Goal: Information Seeking & Learning: Learn about a topic

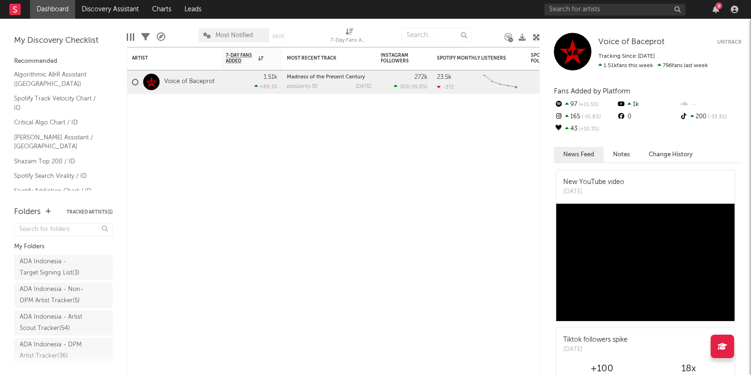
click at [584, 9] on input "text" at bounding box center [615, 10] width 141 height 12
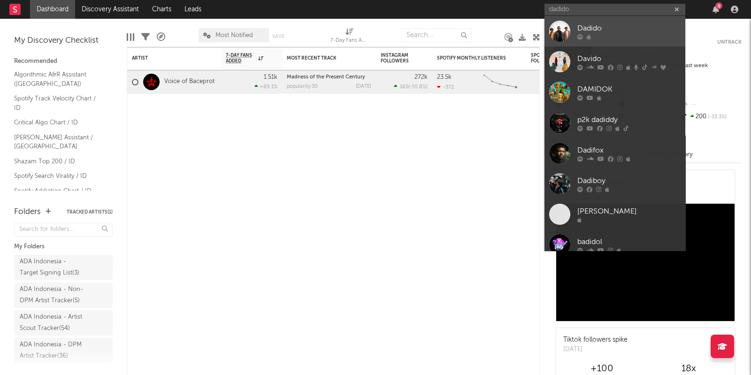
type input "dadido"
click at [597, 29] on div "Dadido" at bounding box center [628, 28] width 103 height 11
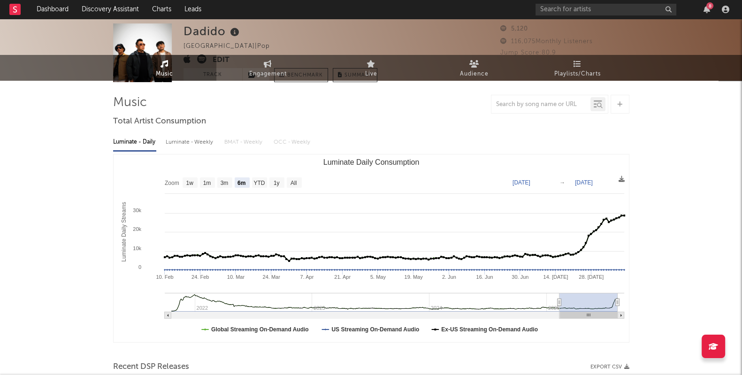
scroll to position [58, 0]
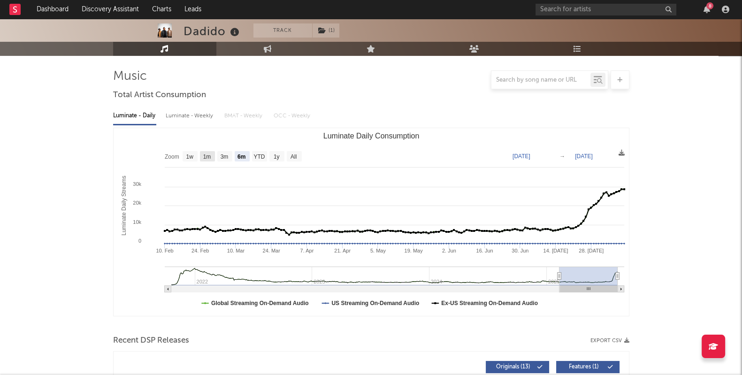
click at [204, 157] on text "1m" at bounding box center [207, 156] width 8 height 7
select select "1m"
type input "[DATE]"
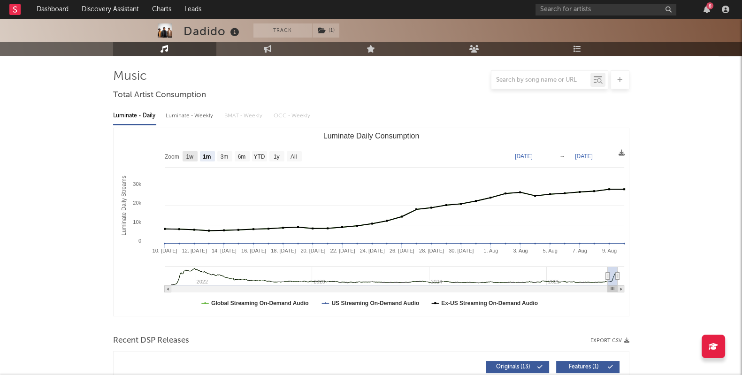
click at [194, 158] on rect "Luminate Daily Consumption" at bounding box center [190, 156] width 15 height 10
select select "1w"
type input "[DATE]"
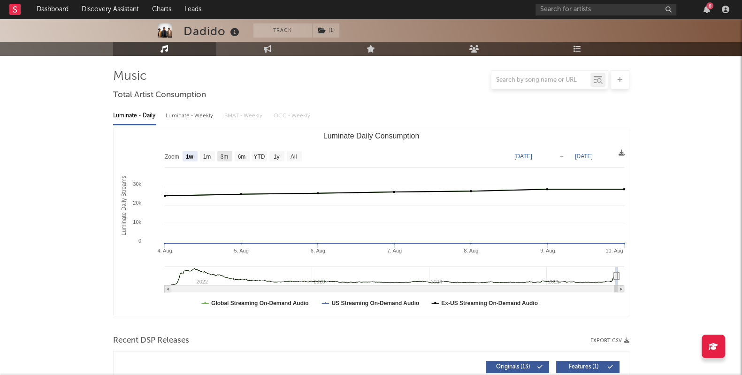
click at [225, 158] on text "3m" at bounding box center [224, 156] width 8 height 7
select select "3m"
type input "[DATE]"
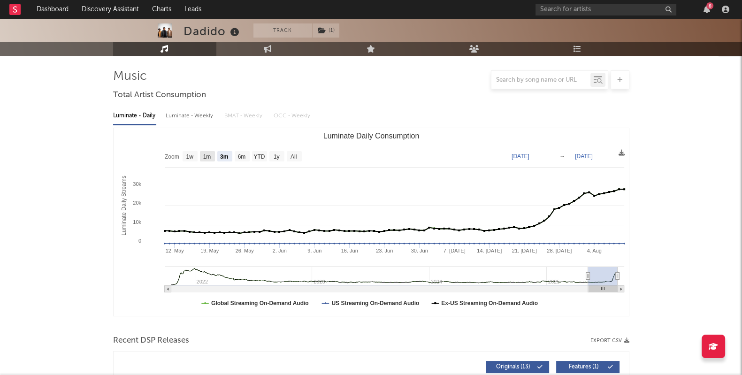
click at [209, 159] on text "1m" at bounding box center [207, 156] width 8 height 7
select select "1m"
type input "[DATE]"
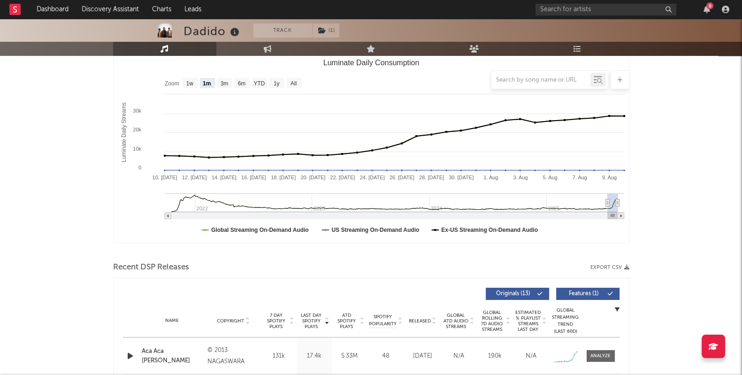
scroll to position [176, 0]
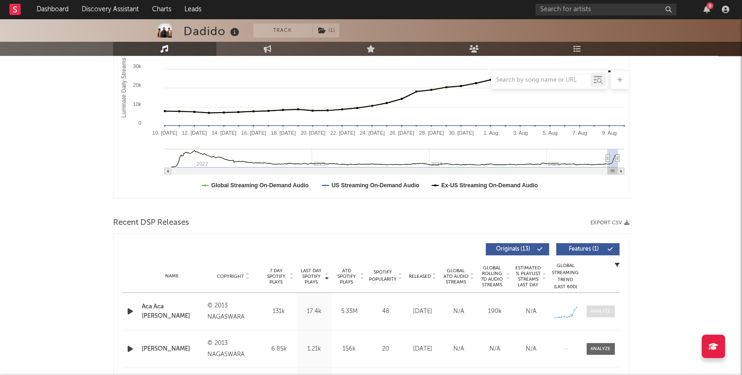
click at [594, 312] on div at bounding box center [601, 311] width 20 height 7
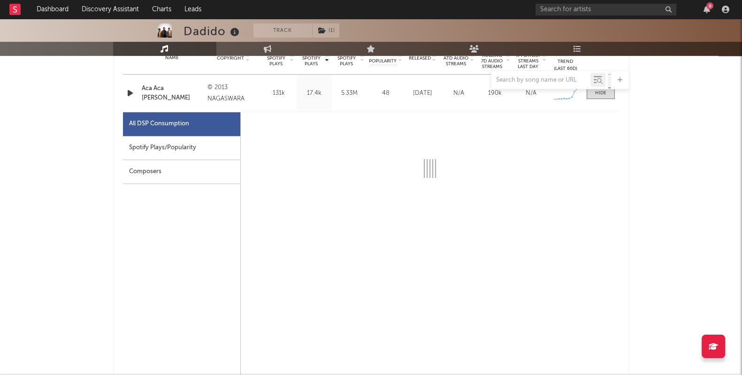
scroll to position [410, 0]
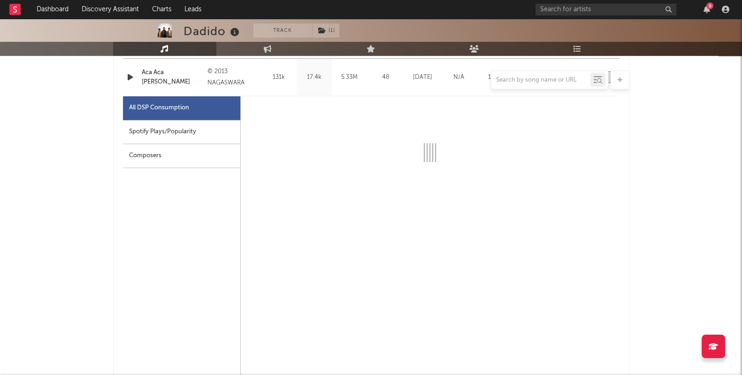
select select "6m"
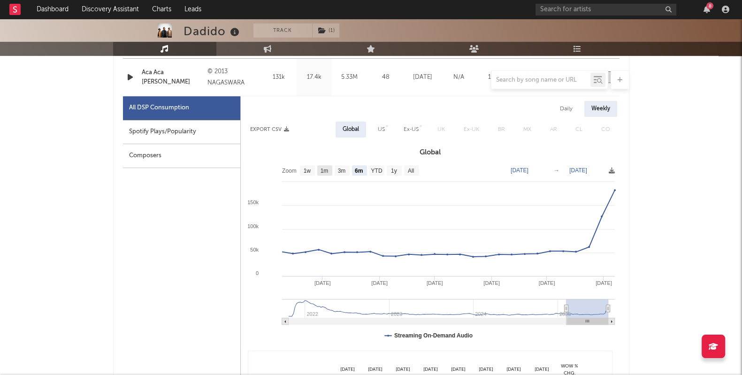
click at [330, 170] on rect at bounding box center [324, 170] width 15 height 10
select select "All"
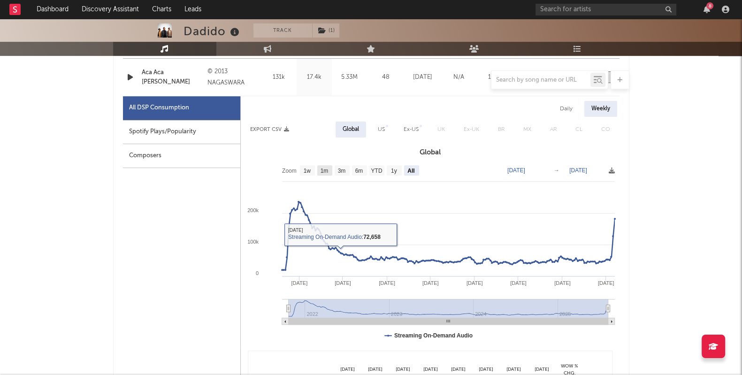
click at [324, 172] on text "1m" at bounding box center [324, 171] width 8 height 7
select select "1m"
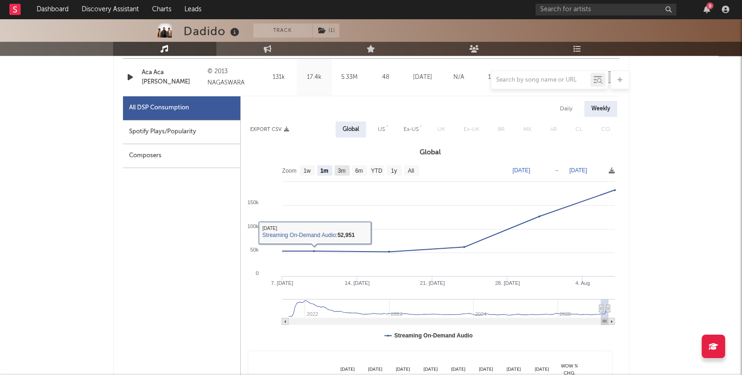
click at [339, 172] on text "3m" at bounding box center [342, 171] width 8 height 7
select select "3m"
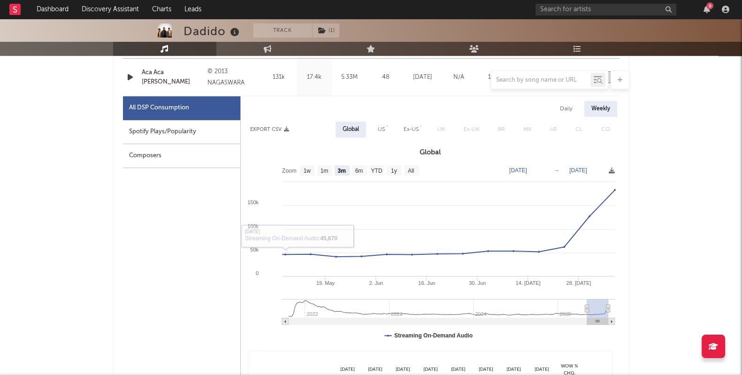
click at [166, 136] on div "Spotify Plays/Popularity" at bounding box center [181, 132] width 117 height 24
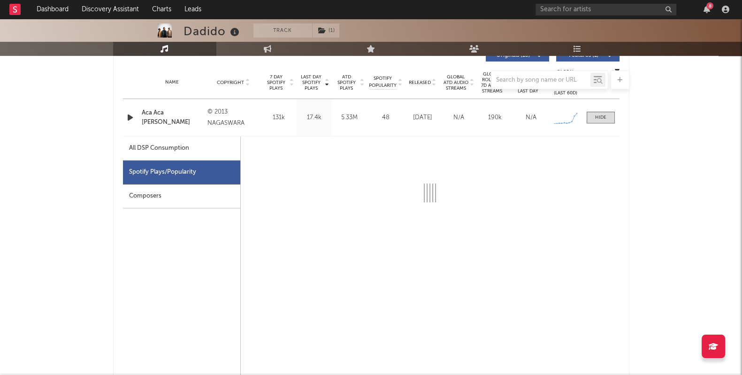
select select "3m"
select select "1w"
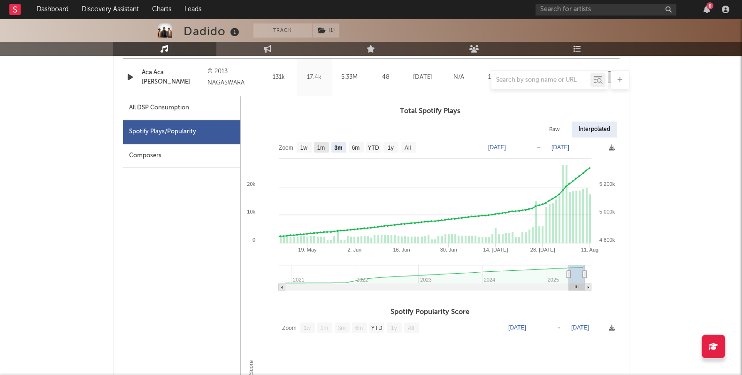
click at [325, 147] on text "1m" at bounding box center [321, 148] width 8 height 7
select select "1m"
type input "[DATE]"
